Goal: Find contact information: Find contact information

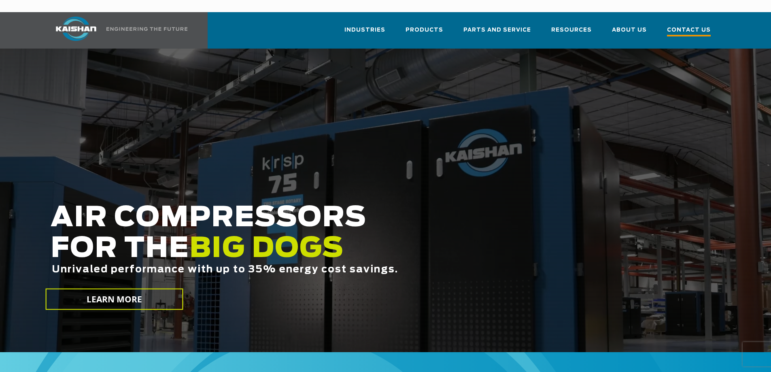
click at [691, 26] on span "Contact Us" at bounding box center [689, 31] width 44 height 11
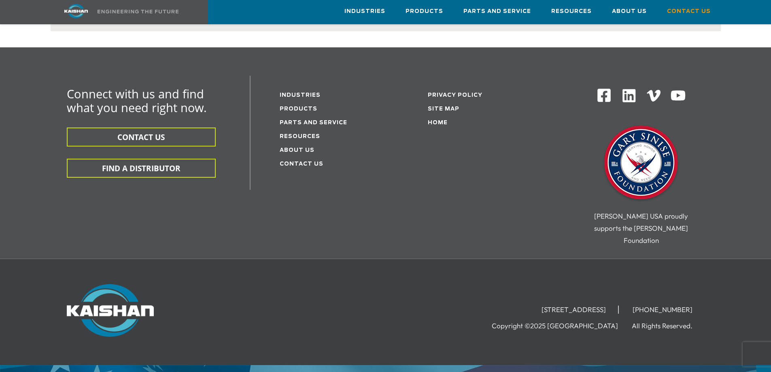
scroll to position [225, 0]
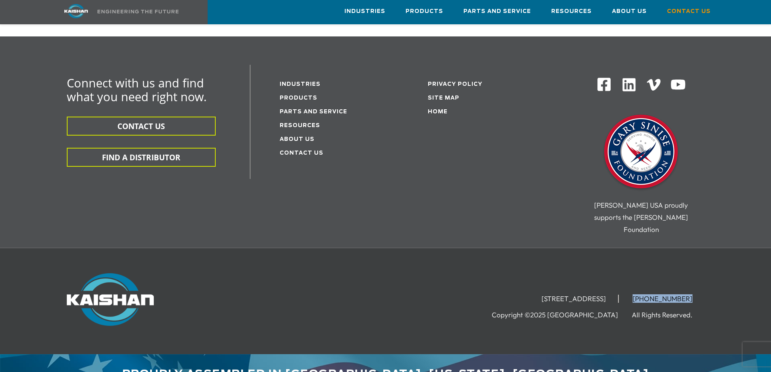
drag, startPoint x: 691, startPoint y: 271, endPoint x: 646, endPoint y: 271, distance: 44.9
click at [646, 295] on li "[PHONE_NUMBER]" at bounding box center [663, 299] width 84 height 8
copy li "[PHONE_NUMBER]"
click at [133, 117] on button "CONTACT US" at bounding box center [141, 126] width 149 height 19
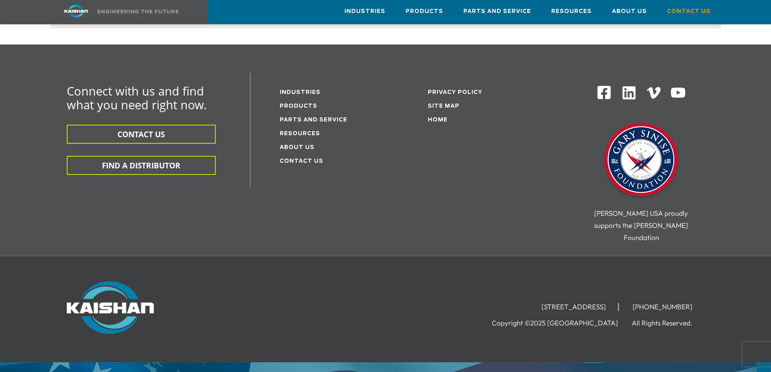
scroll to position [225, 0]
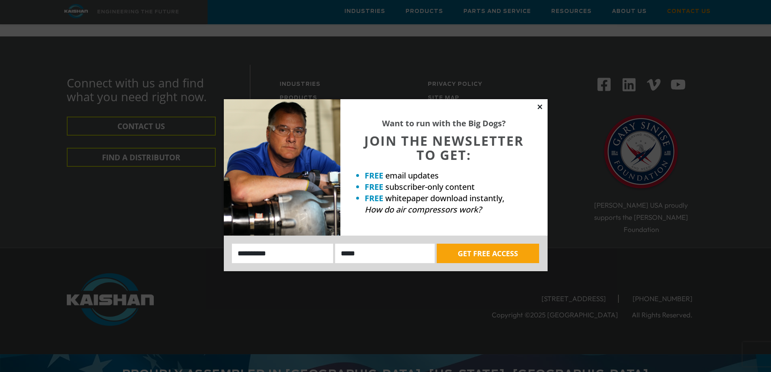
click at [538, 108] on icon at bounding box center [540, 106] width 4 height 4
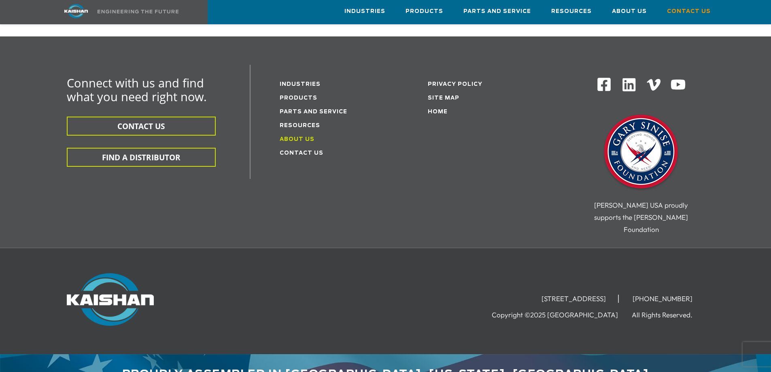
click at [297, 137] on link "About Us" at bounding box center [297, 139] width 35 height 5
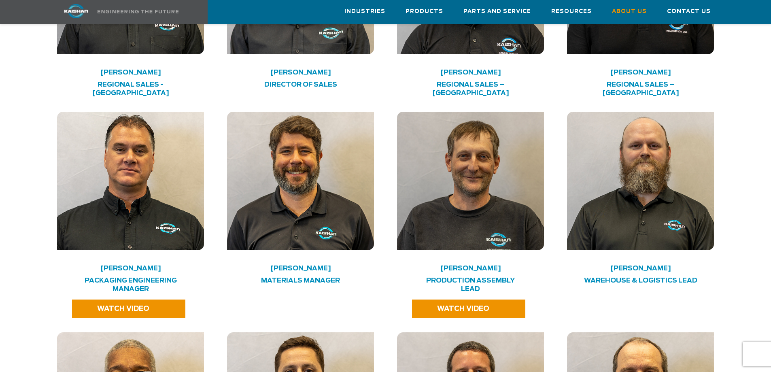
scroll to position [1520, 0]
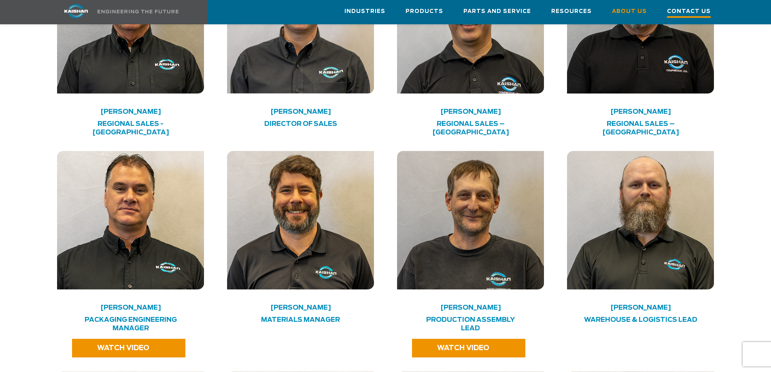
click at [701, 12] on span "Contact Us" at bounding box center [689, 12] width 44 height 11
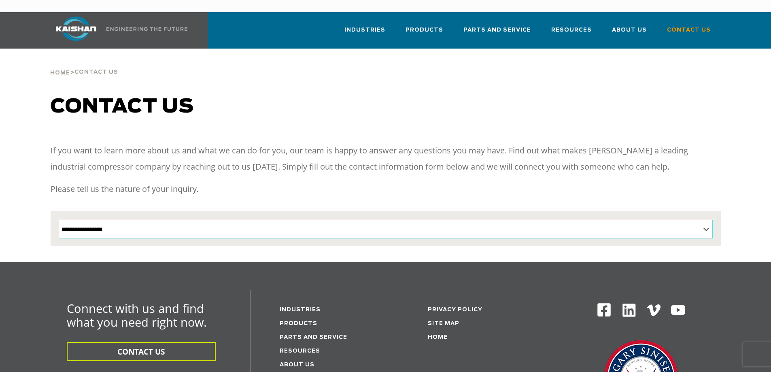
click at [620, 220] on select "**********" at bounding box center [386, 229] width 654 height 19
click at [410, 220] on select "**********" at bounding box center [386, 229] width 654 height 19
click at [425, 157] on p "If you want to learn more about us and what we can do for you, our team is happ…" at bounding box center [386, 158] width 670 height 32
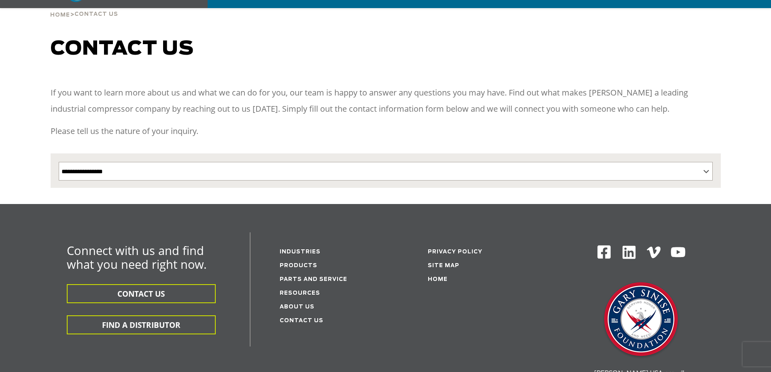
scroll to position [162, 0]
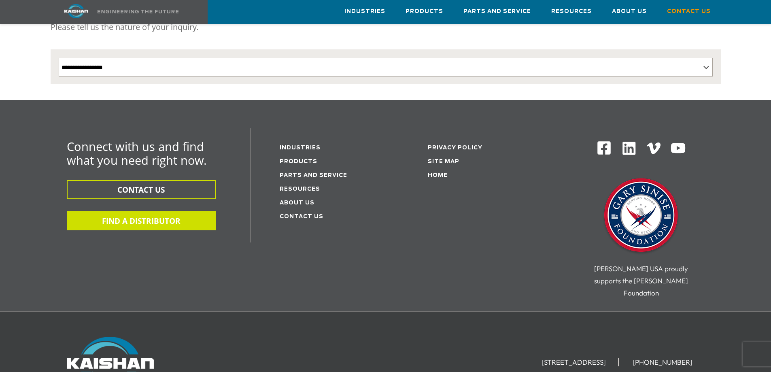
click at [164, 211] on button "FIND A DISTRIBUTOR" at bounding box center [141, 220] width 149 height 19
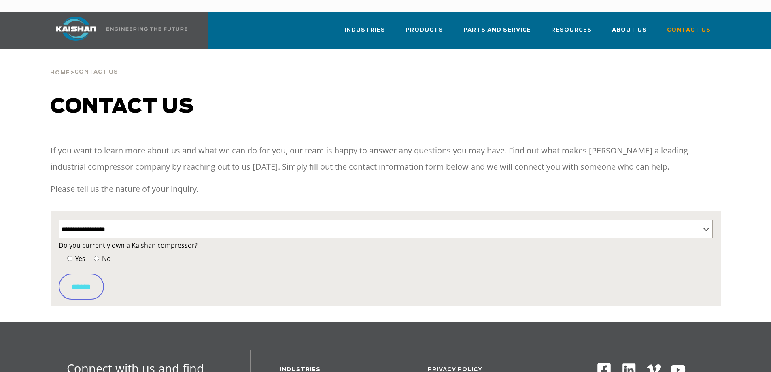
select select "**********"
click at [179, 220] on select "**********" at bounding box center [386, 229] width 654 height 19
click at [59, 220] on select "**********" at bounding box center [386, 229] width 654 height 19
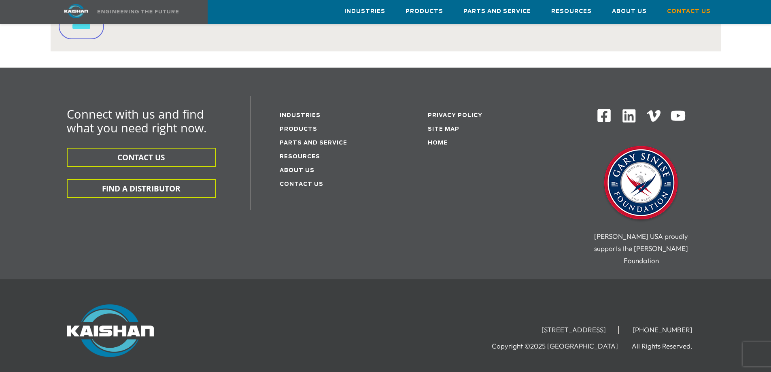
scroll to position [553, 0]
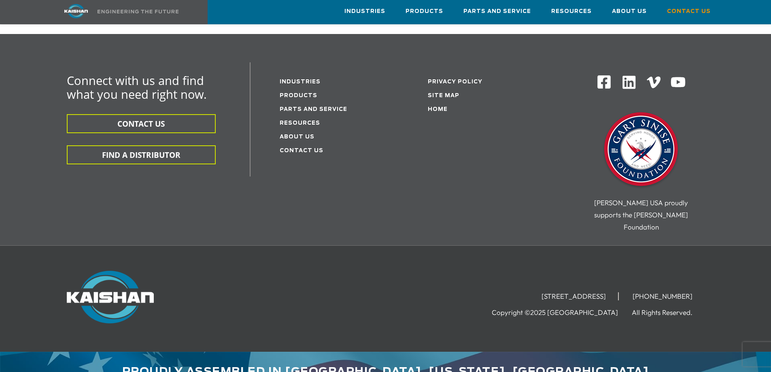
click at [706, 288] on div "15445 Industrial Park Drive, Loxley, AL 36551 (251) 257-0586 Copyright ©2025 Ka…" at bounding box center [386, 299] width 680 height 56
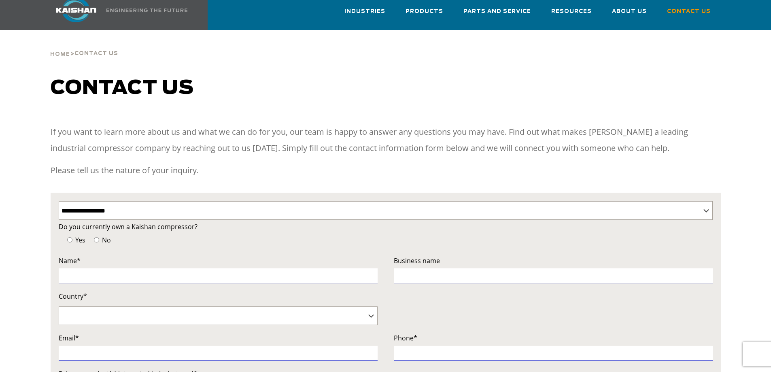
scroll to position [0, 0]
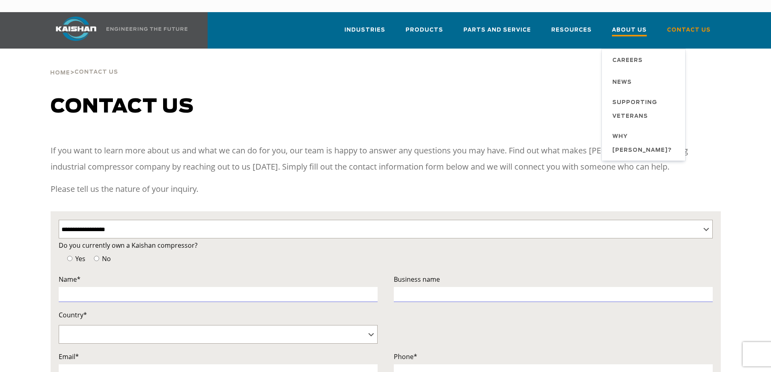
click at [643, 26] on span "About Us" at bounding box center [629, 31] width 35 height 11
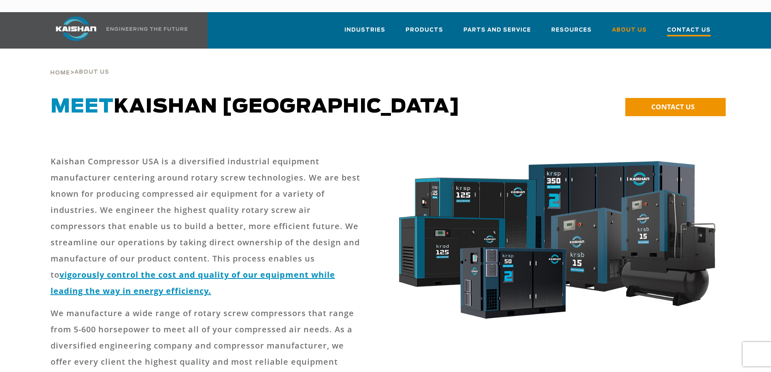
click at [682, 26] on span "Contact Us" at bounding box center [689, 31] width 44 height 11
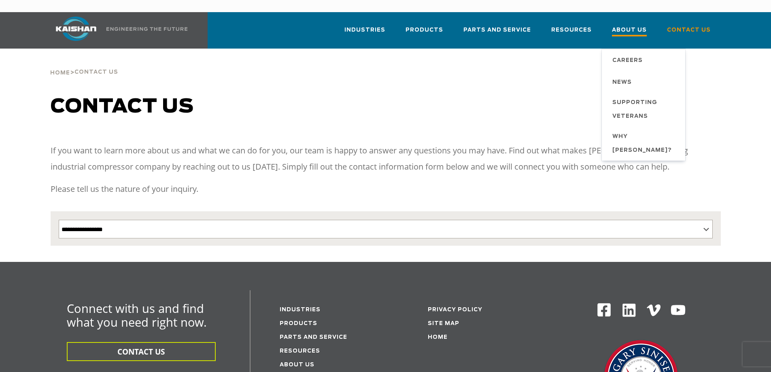
click at [633, 19] on link "About Us" at bounding box center [629, 33] width 35 height 29
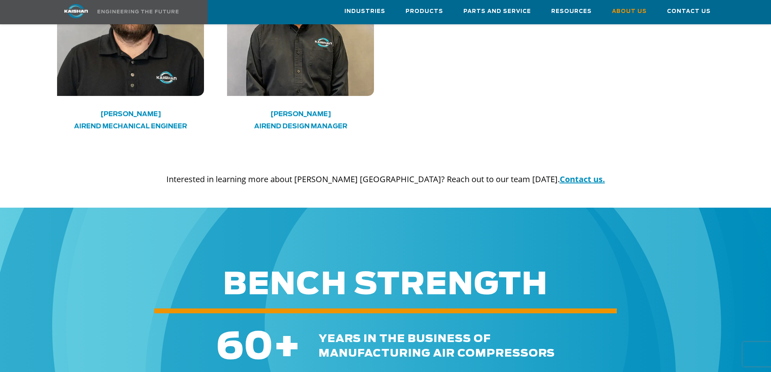
scroll to position [2550, 0]
